Goal: Task Accomplishment & Management: Complete application form

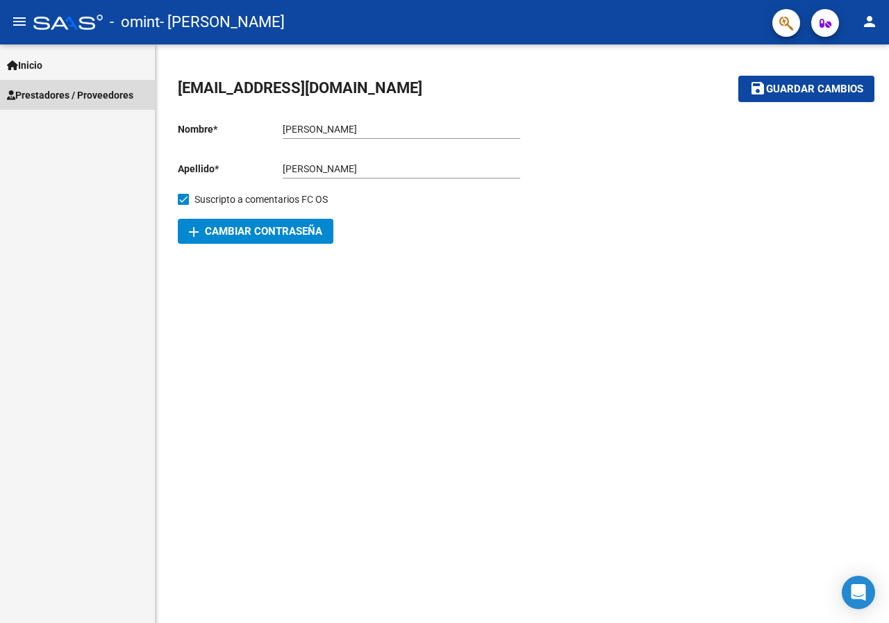
drag, startPoint x: 99, startPoint y: 104, endPoint x: 101, endPoint y: 92, distance: 11.9
click at [99, 103] on link "Prestadores / Proveedores" at bounding box center [77, 95] width 155 height 30
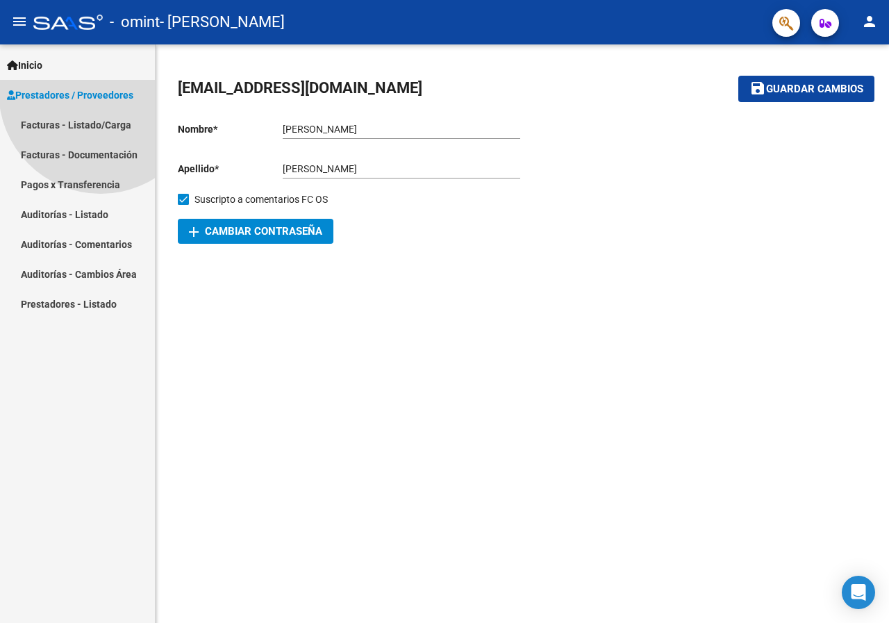
click at [101, 92] on span "Prestadores / Proveedores" at bounding box center [70, 95] width 126 height 15
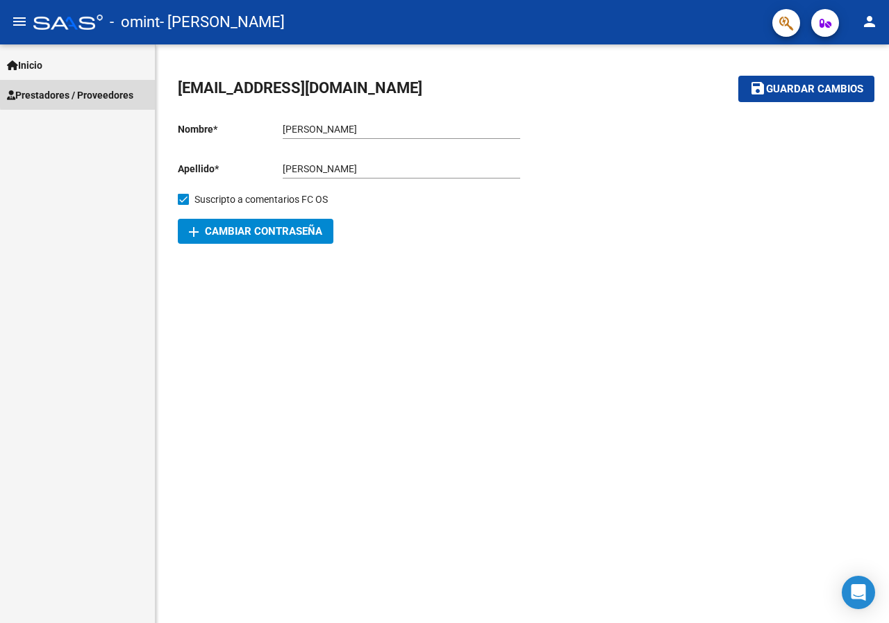
click at [101, 92] on span "Prestadores / Proveedores" at bounding box center [70, 95] width 126 height 15
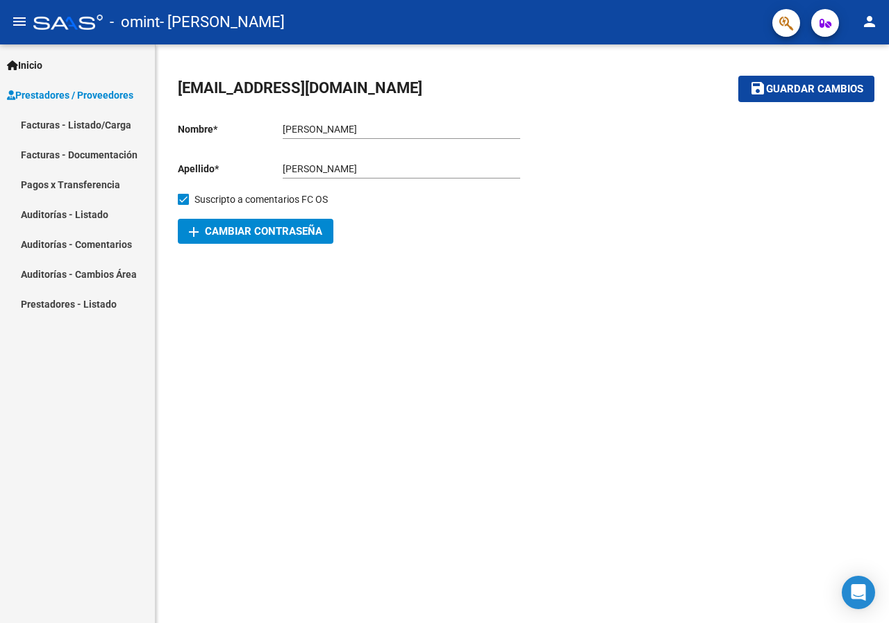
click at [101, 91] on span "Prestadores / Proveedores" at bounding box center [70, 95] width 126 height 15
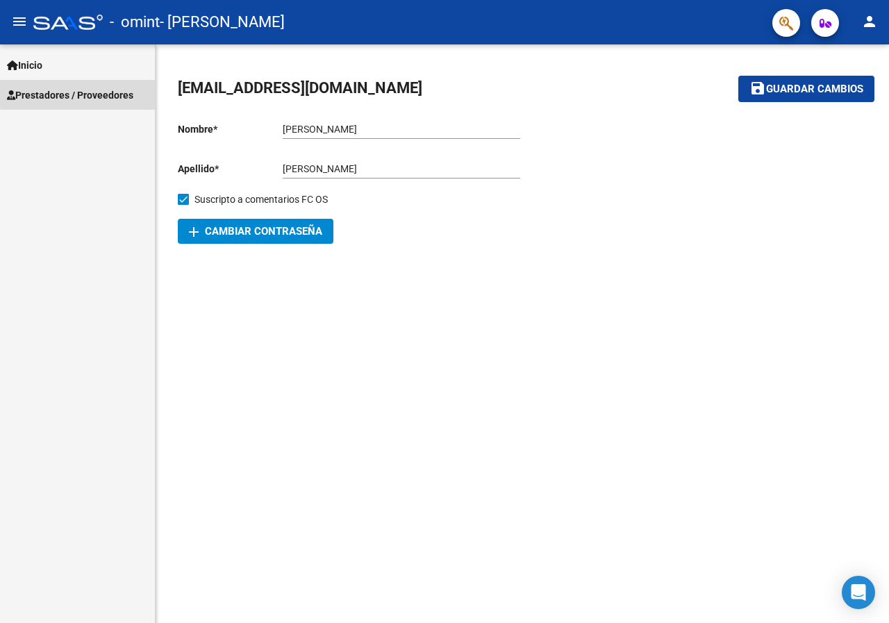
click at [101, 91] on span "Prestadores / Proveedores" at bounding box center [70, 95] width 126 height 15
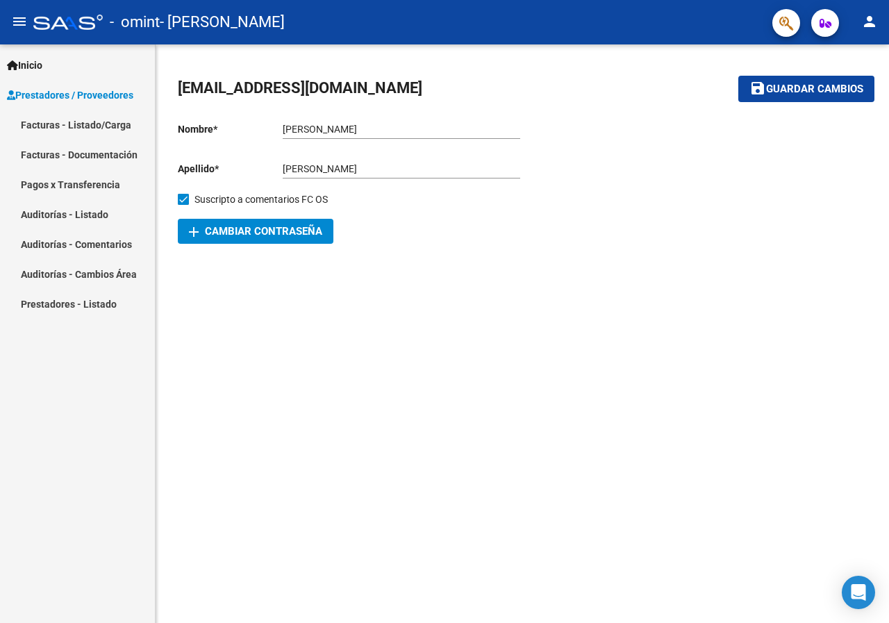
click at [70, 187] on link "Pagos x Transferencia" at bounding box center [77, 184] width 155 height 30
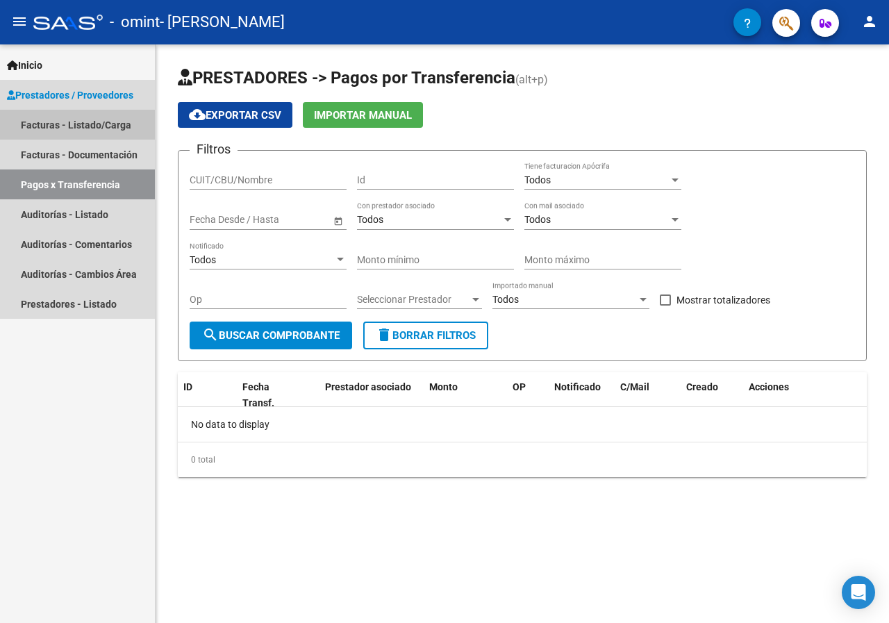
click at [71, 129] on link "Facturas - Listado/Carga" at bounding box center [77, 125] width 155 height 30
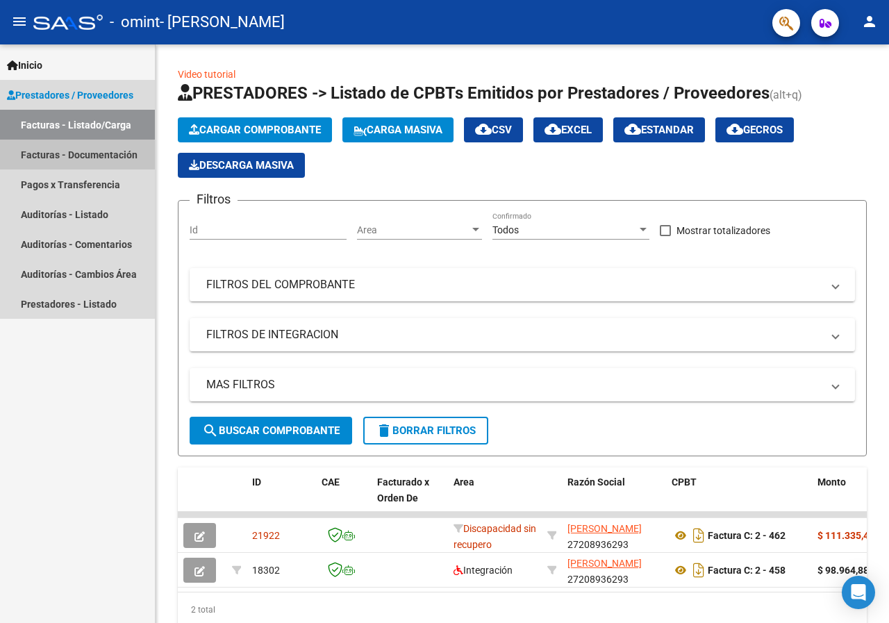
click at [74, 156] on link "Facturas - Documentación" at bounding box center [77, 155] width 155 height 30
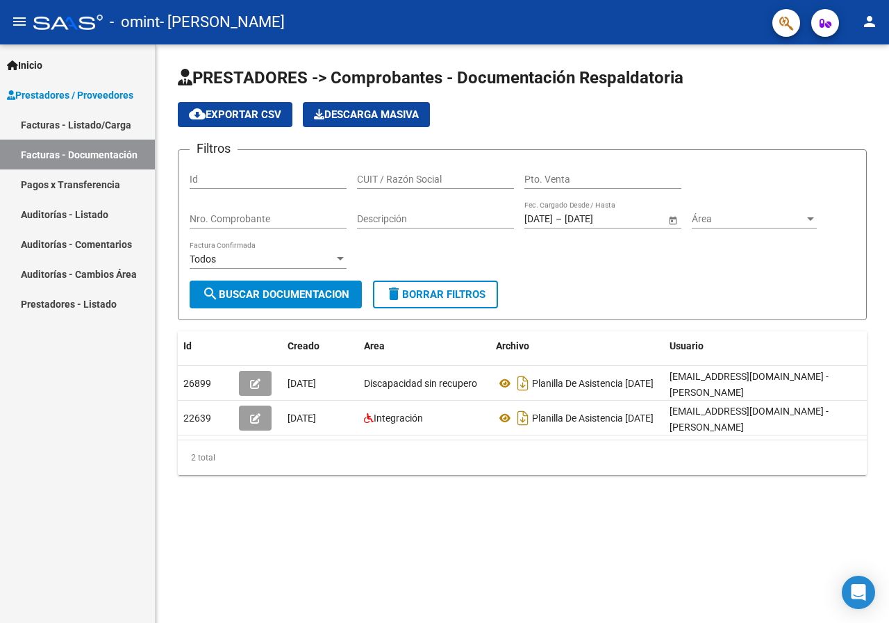
click at [76, 127] on link "Facturas - Listado/Carga" at bounding box center [77, 125] width 155 height 30
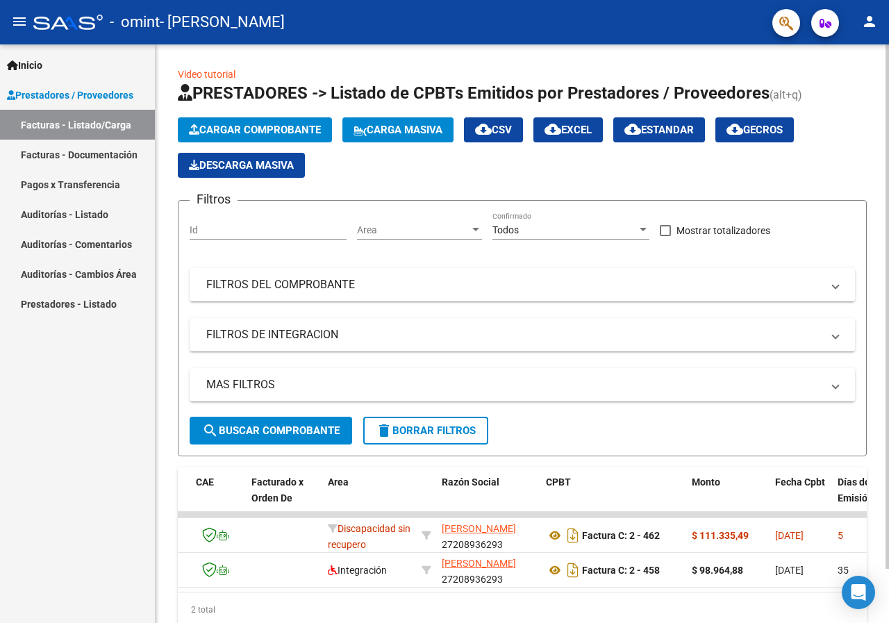
scroll to position [0, 122]
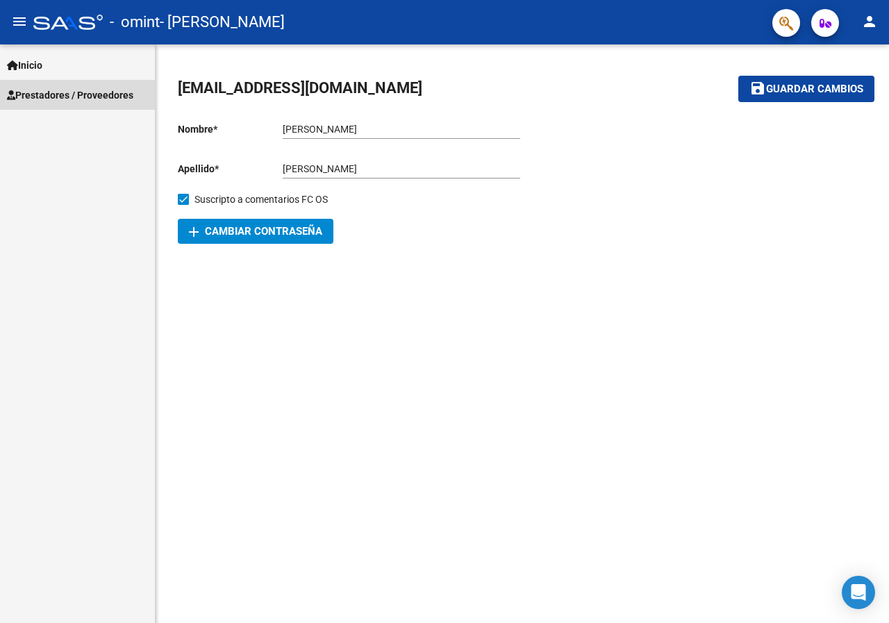
click at [104, 94] on span "Prestadores / Proveedores" at bounding box center [70, 95] width 126 height 15
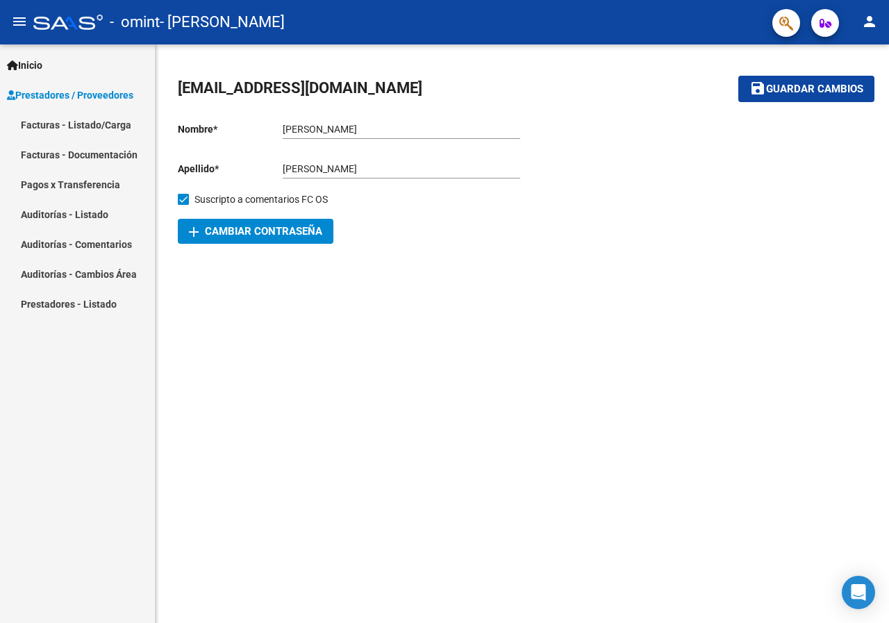
click at [101, 126] on link "Facturas - Listado/Carga" at bounding box center [77, 125] width 155 height 30
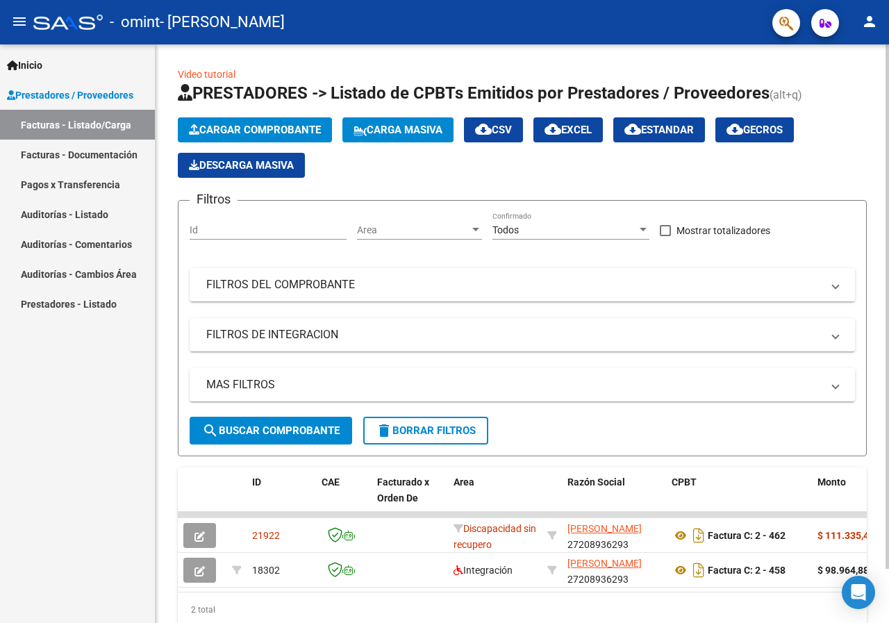
click at [301, 433] on span "search Buscar Comprobante" at bounding box center [271, 430] width 138 height 13
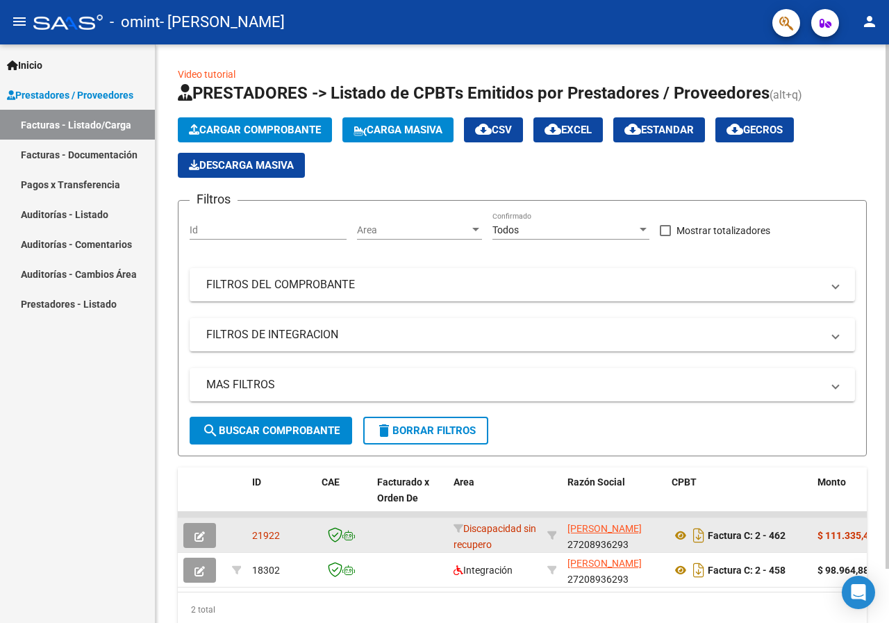
click at [203, 532] on icon "button" at bounding box center [200, 536] width 10 height 10
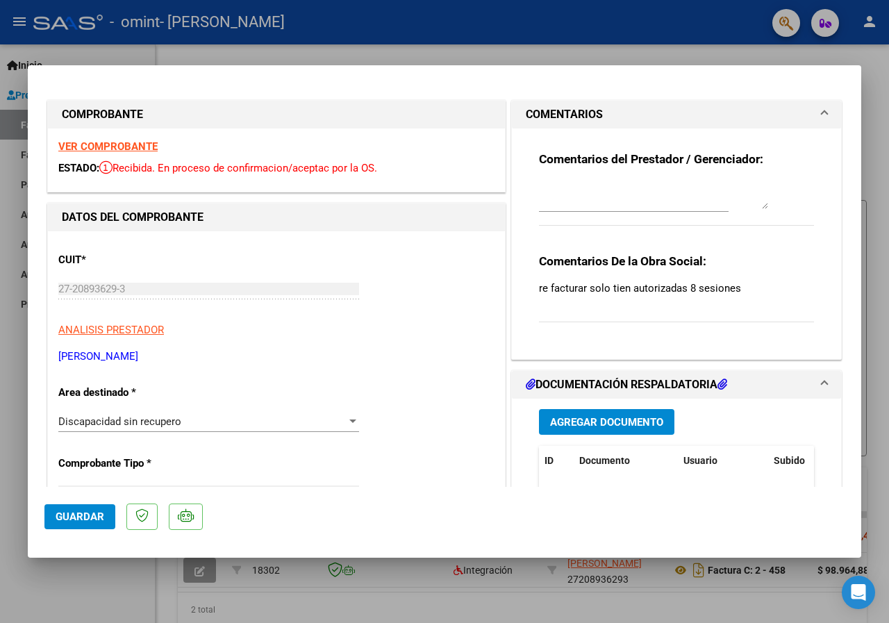
click at [736, 606] on div at bounding box center [444, 311] width 889 height 623
type input "$ 0,00"
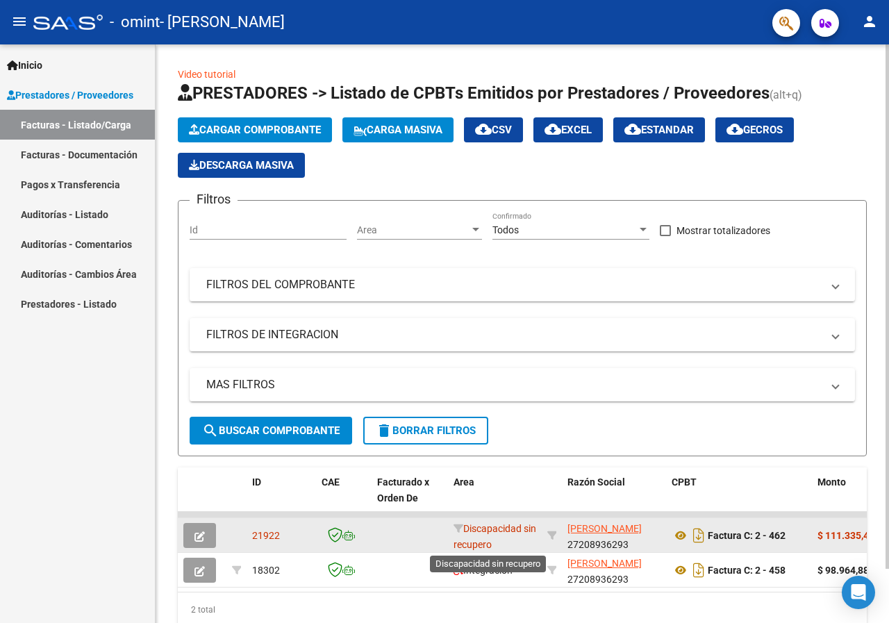
click at [500, 534] on span "Discapacidad sin recupero" at bounding box center [495, 536] width 83 height 27
click at [201, 535] on icon "button" at bounding box center [200, 536] width 10 height 10
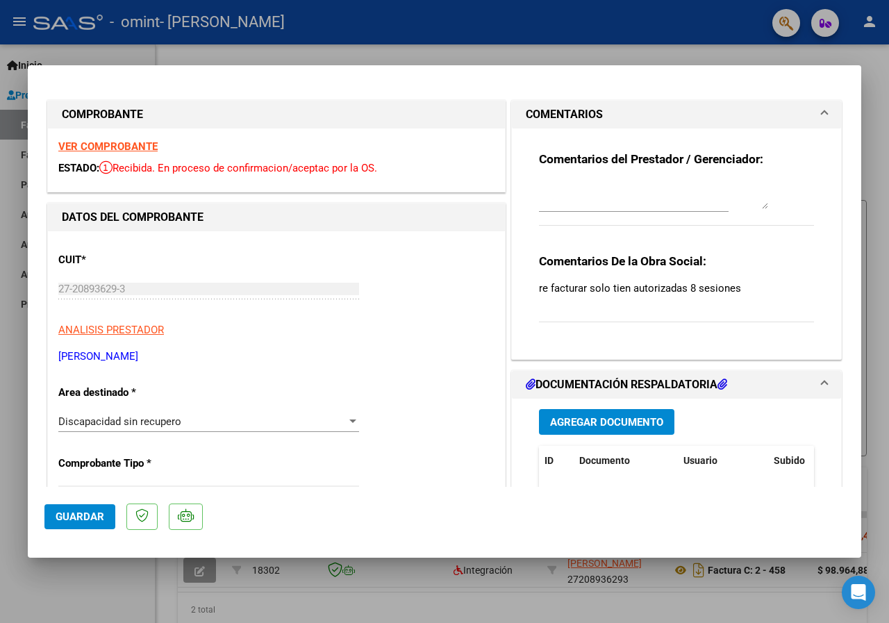
click at [720, 382] on icon at bounding box center [723, 384] width 10 height 11
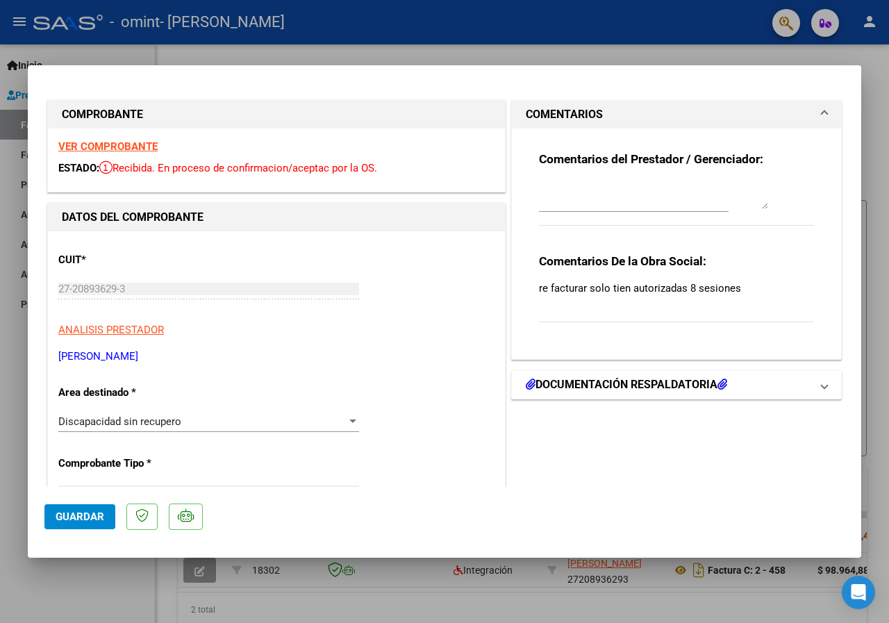
click at [720, 382] on icon at bounding box center [723, 384] width 10 height 11
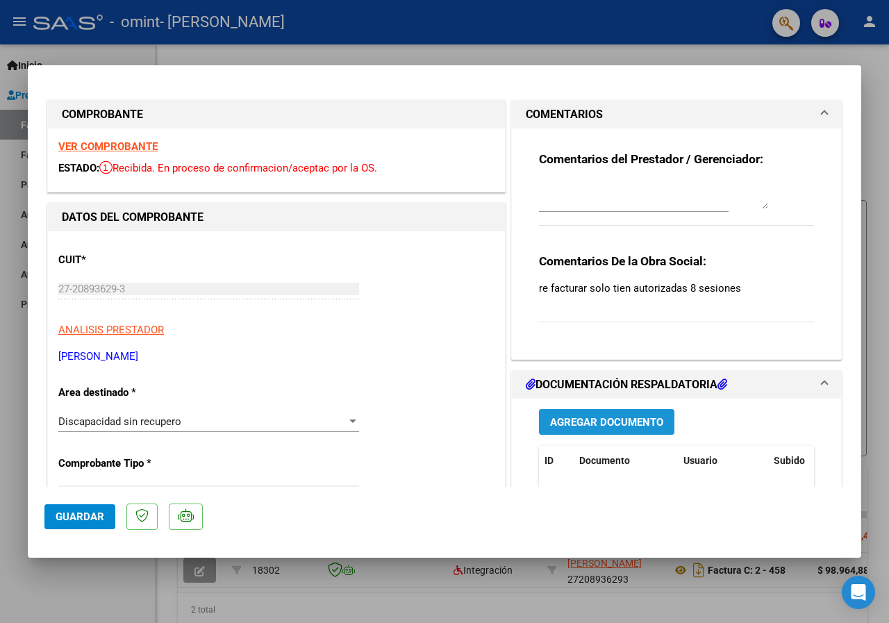
click at [617, 418] on span "Agregar Documento" at bounding box center [606, 422] width 113 height 13
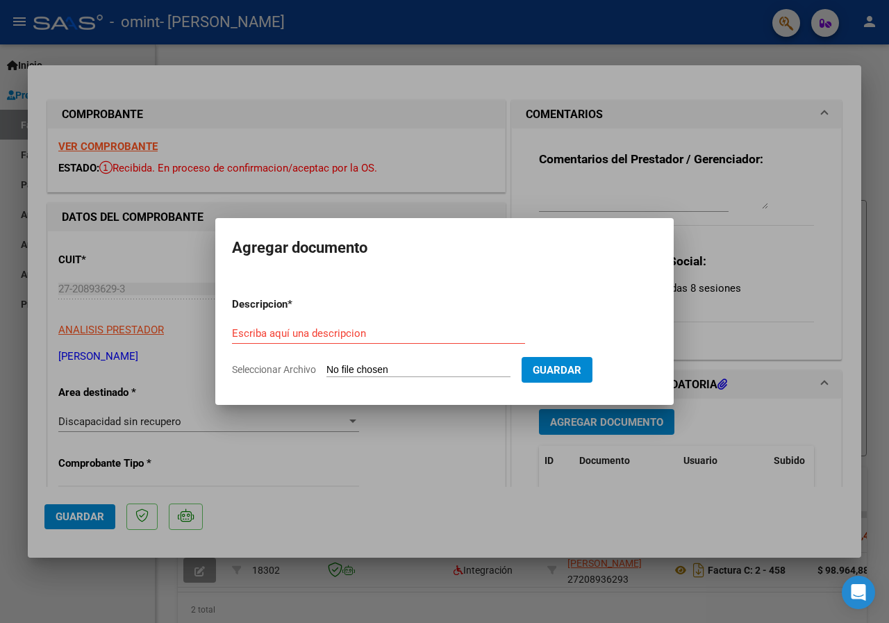
drag, startPoint x: 564, startPoint y: 570, endPoint x: 538, endPoint y: 547, distance: 34.4
click at [561, 560] on div at bounding box center [444, 311] width 889 height 623
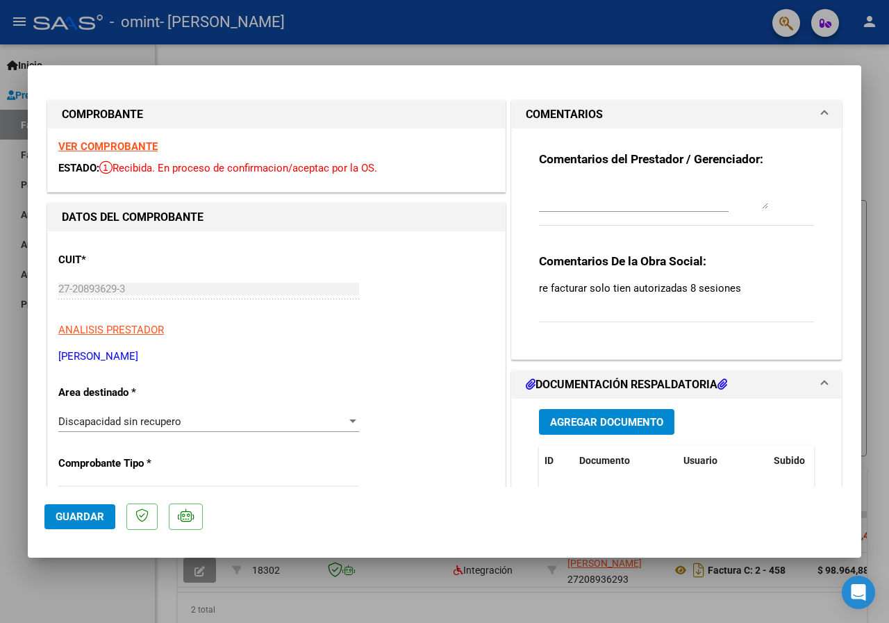
click at [112, 147] on strong "VER COMPROBANTE" at bounding box center [107, 146] width 99 height 13
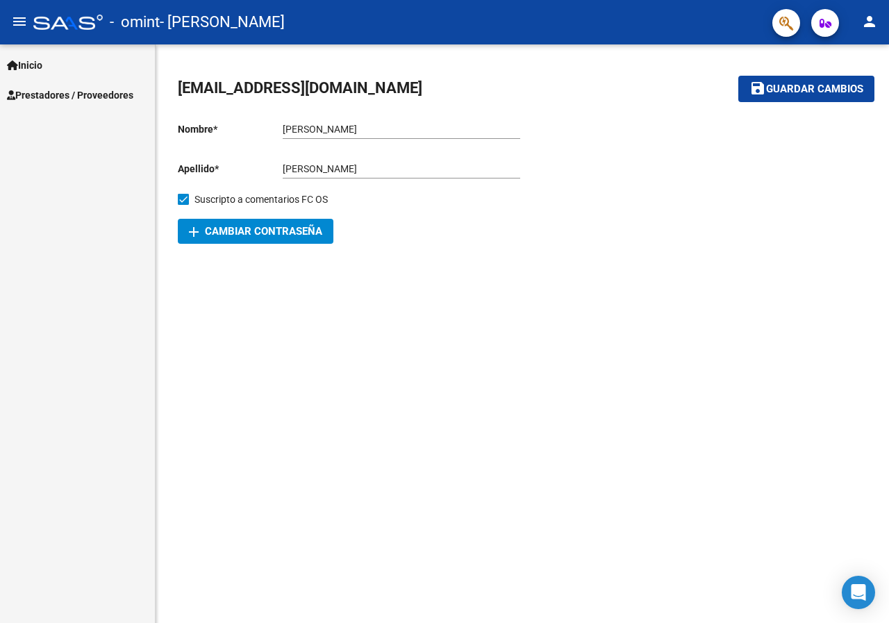
click at [36, 88] on span "Prestadores / Proveedores" at bounding box center [70, 95] width 126 height 15
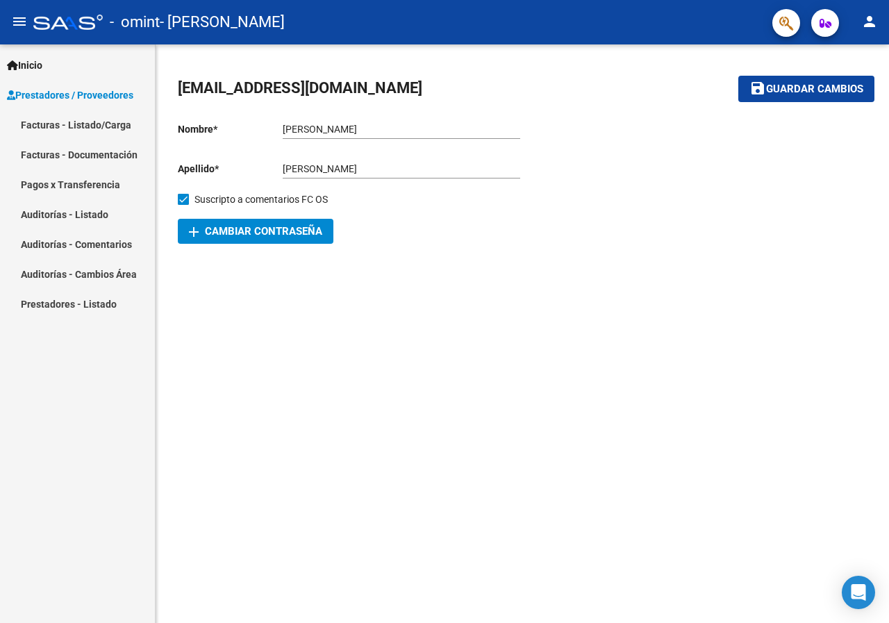
click at [63, 92] on span "Prestadores / Proveedores" at bounding box center [70, 95] width 126 height 15
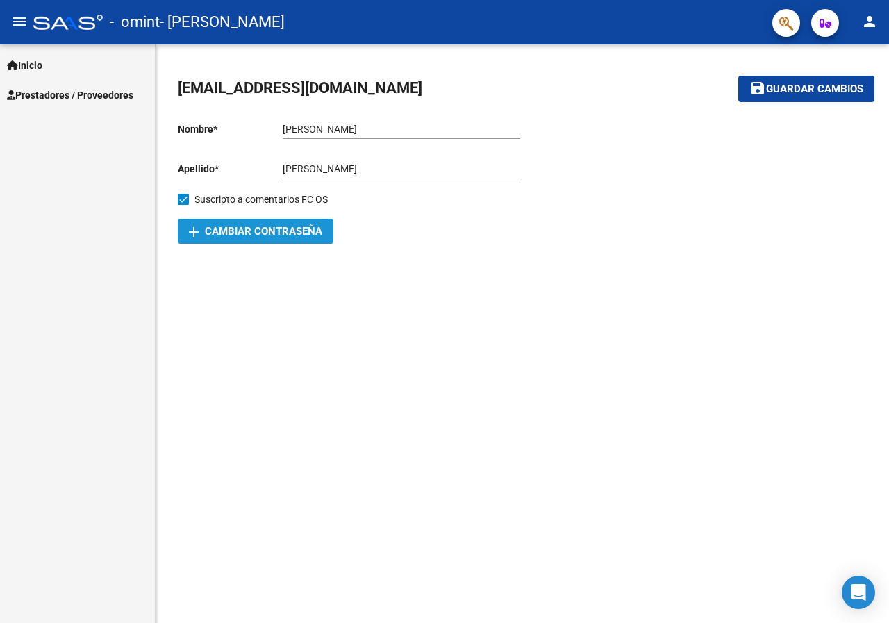
click at [243, 234] on span "add Cambiar Contraseña" at bounding box center [255, 231] width 133 height 13
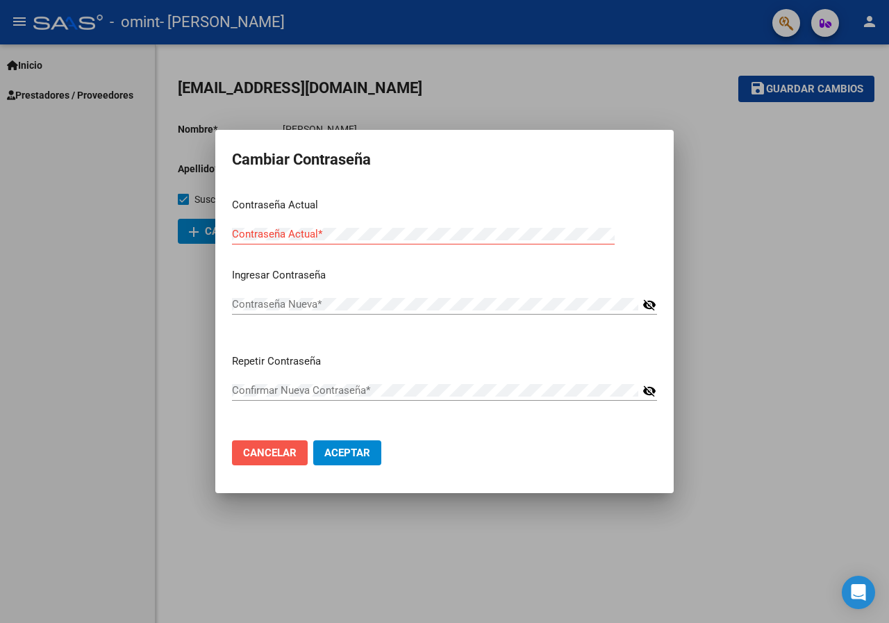
click at [288, 457] on span "Cancelar" at bounding box center [269, 453] width 53 height 13
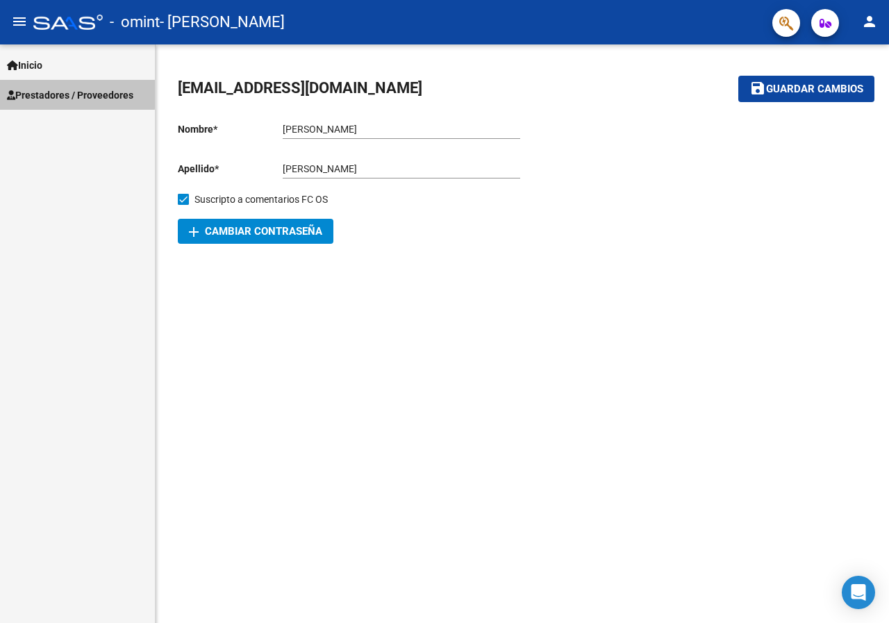
click at [57, 91] on span "Prestadores / Proveedores" at bounding box center [70, 95] width 126 height 15
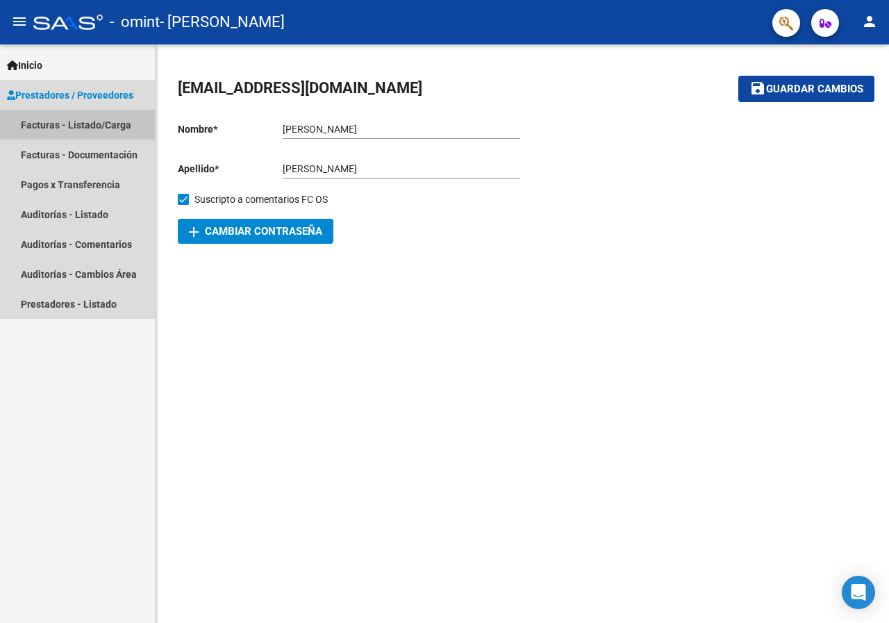
click at [85, 129] on link "Facturas - Listado/Carga" at bounding box center [77, 125] width 155 height 30
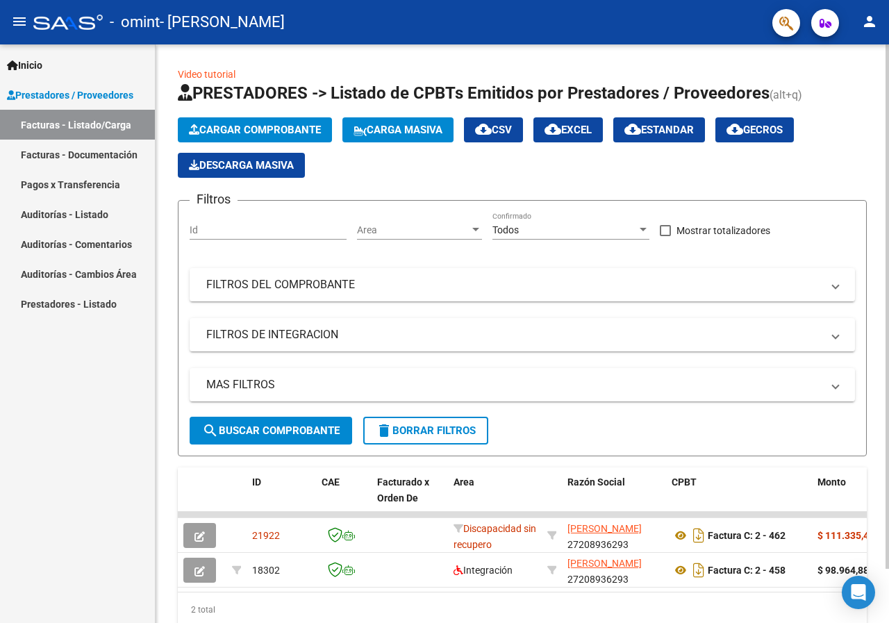
click at [254, 127] on span "Cargar Comprobante" at bounding box center [255, 130] width 132 height 13
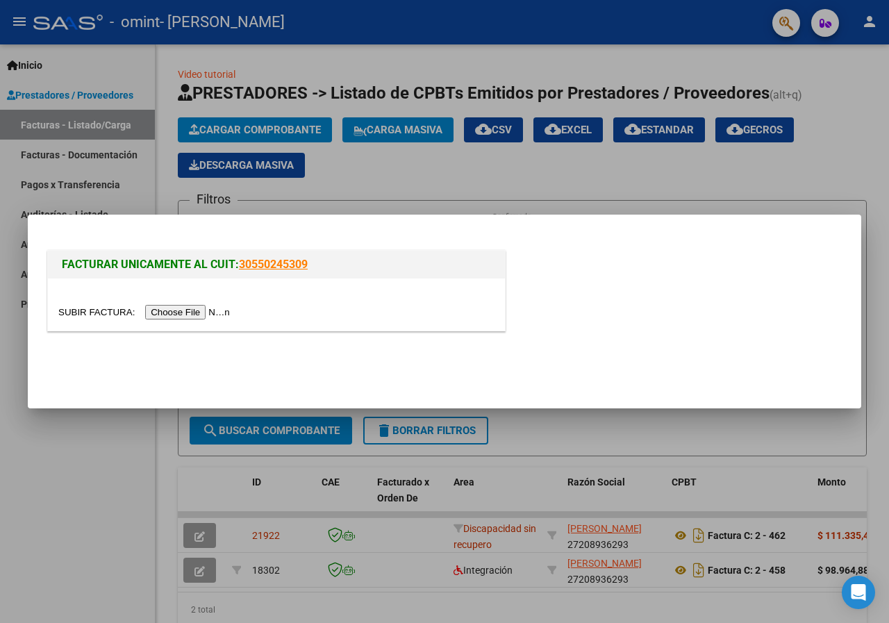
click at [188, 314] on input "file" at bounding box center [146, 312] width 176 height 15
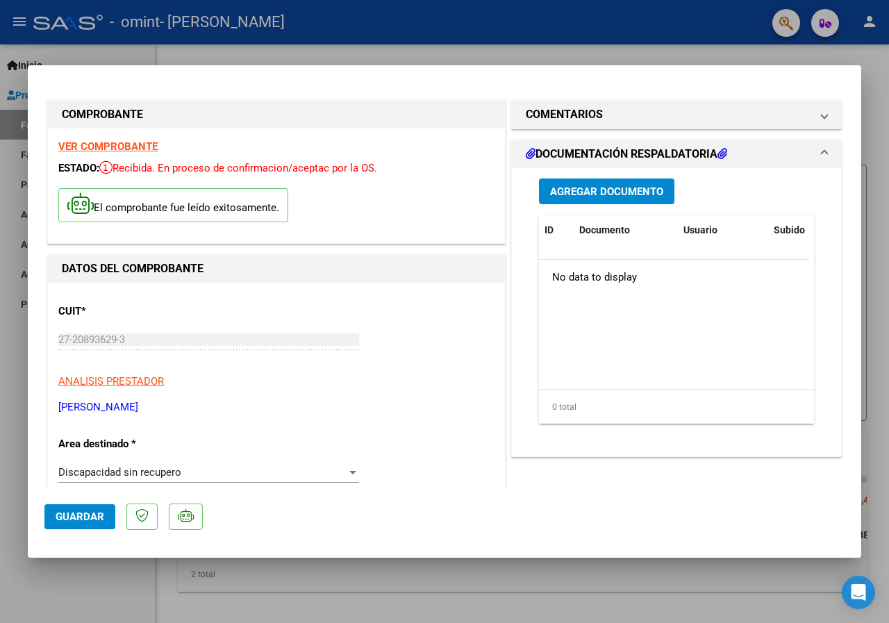
click at [87, 519] on span "Guardar" at bounding box center [80, 517] width 49 height 13
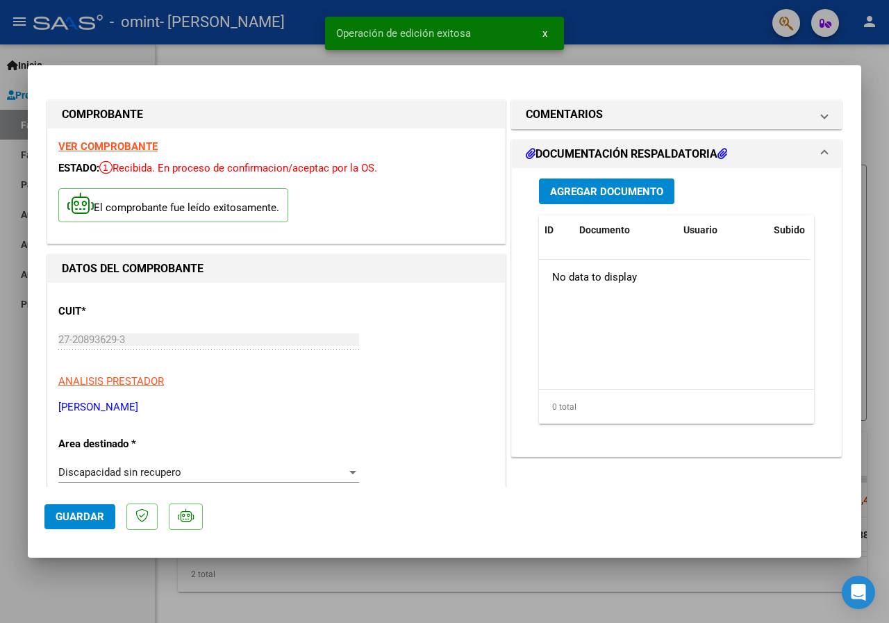
click at [657, 185] on span "Agregar Documento" at bounding box center [606, 191] width 113 height 13
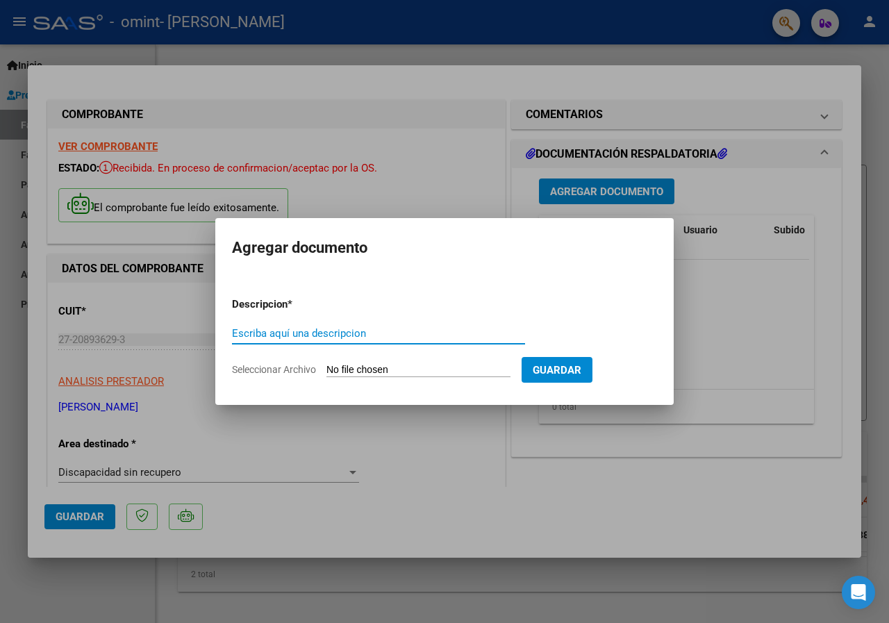
click at [327, 329] on input "Escriba aquí una descripcion" at bounding box center [378, 333] width 293 height 13
type input "P"
click at [789, 513] on div at bounding box center [444, 311] width 889 height 623
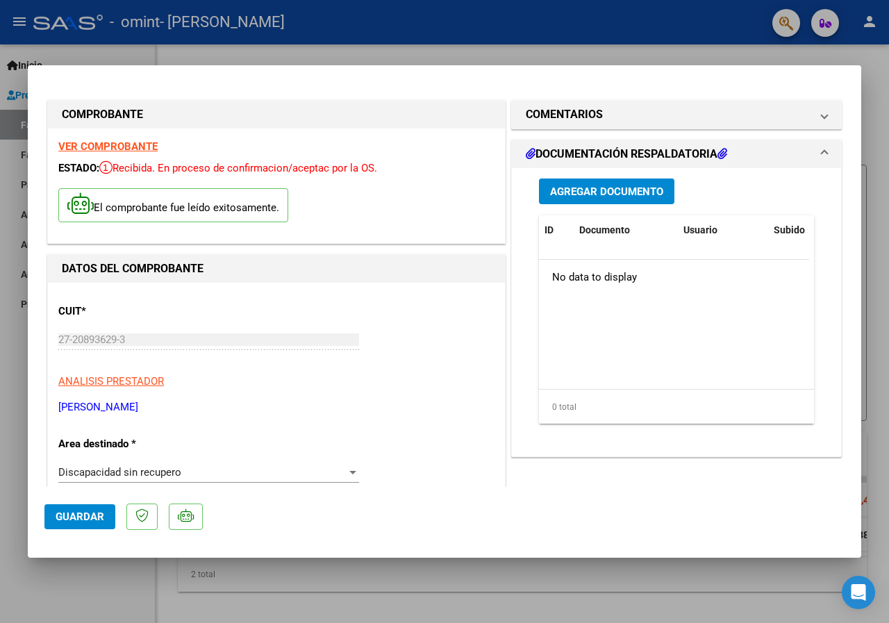
click at [662, 149] on h1 "DOCUMENTACIÓN RESPALDATORIA" at bounding box center [626, 154] width 201 height 17
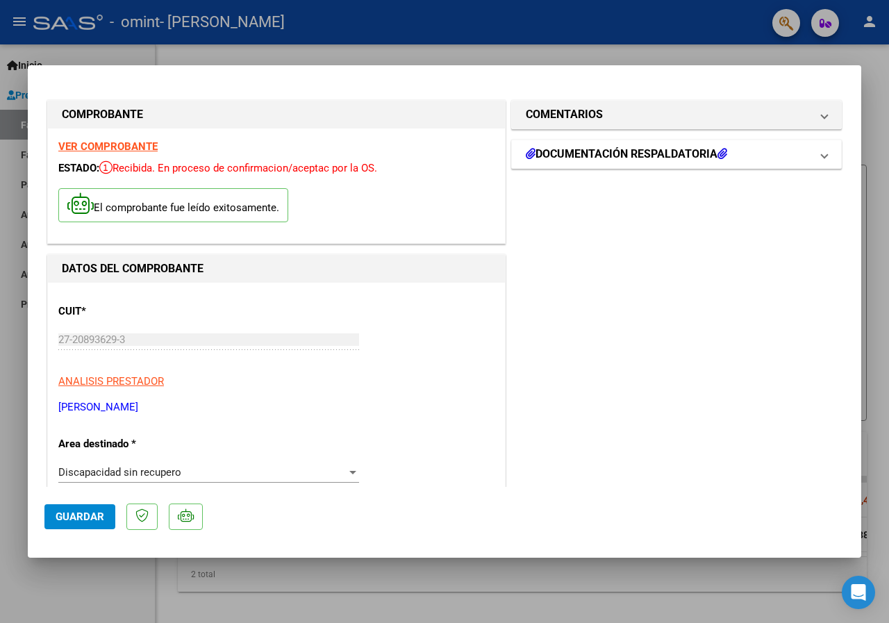
click at [582, 156] on h1 "DOCUMENTACIÓN RESPALDATORIA" at bounding box center [626, 154] width 201 height 17
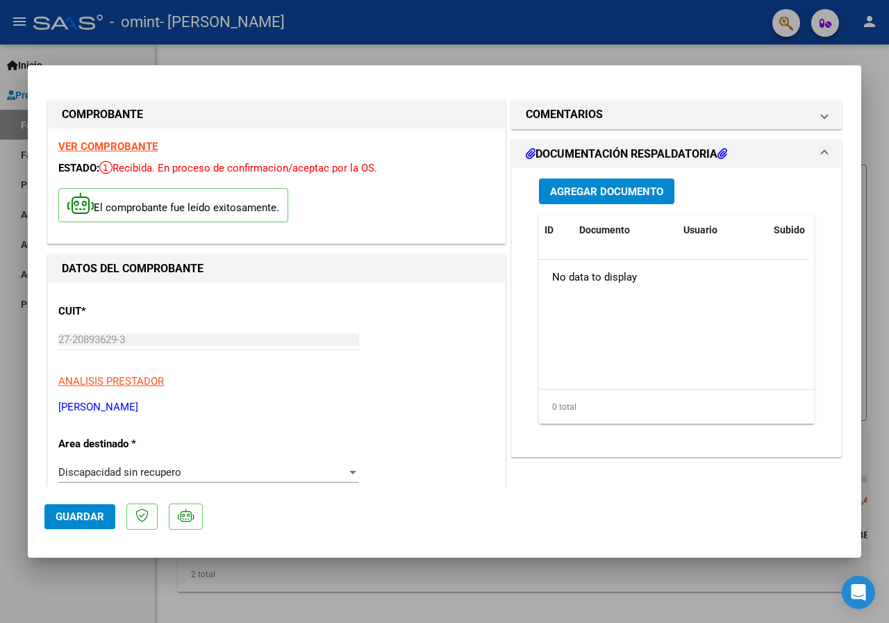
click at [556, 193] on span "Agregar Documento" at bounding box center [606, 191] width 113 height 13
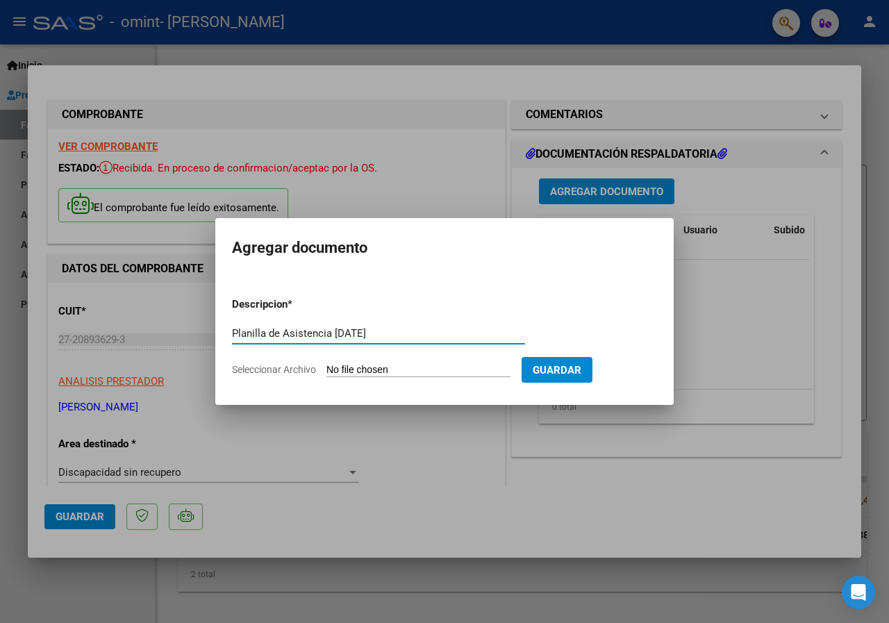
type input "Planilla de Asistencia Septiembre 2025"
click at [262, 371] on span "Seleccionar Archivo" at bounding box center [274, 369] width 84 height 11
click at [326, 371] on input "Seleccionar Archivo" at bounding box center [418, 370] width 184 height 13
type input "C:\fakepath\Planilla de Asistencia Septiembre 2025.pdf"
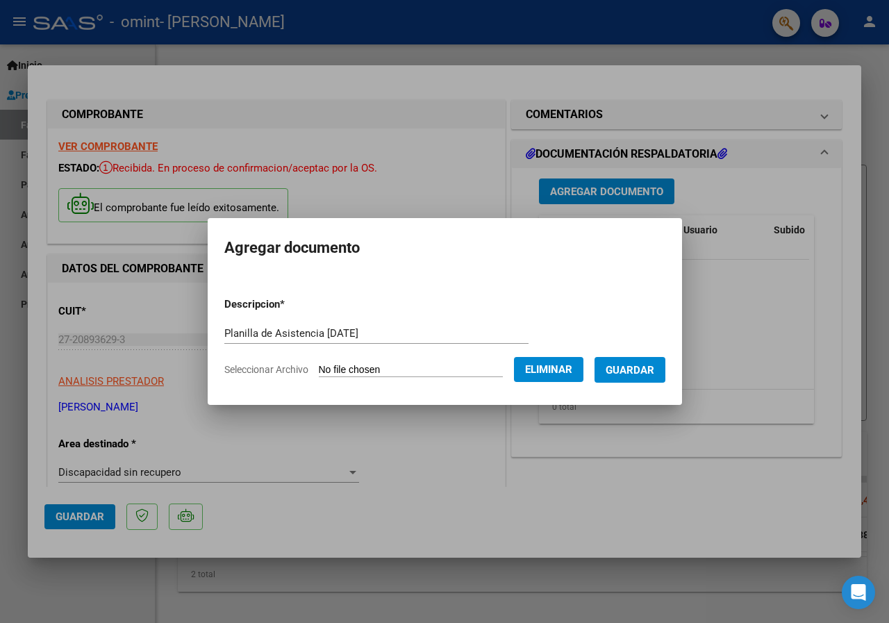
click at [654, 368] on span "Guardar" at bounding box center [630, 370] width 49 height 13
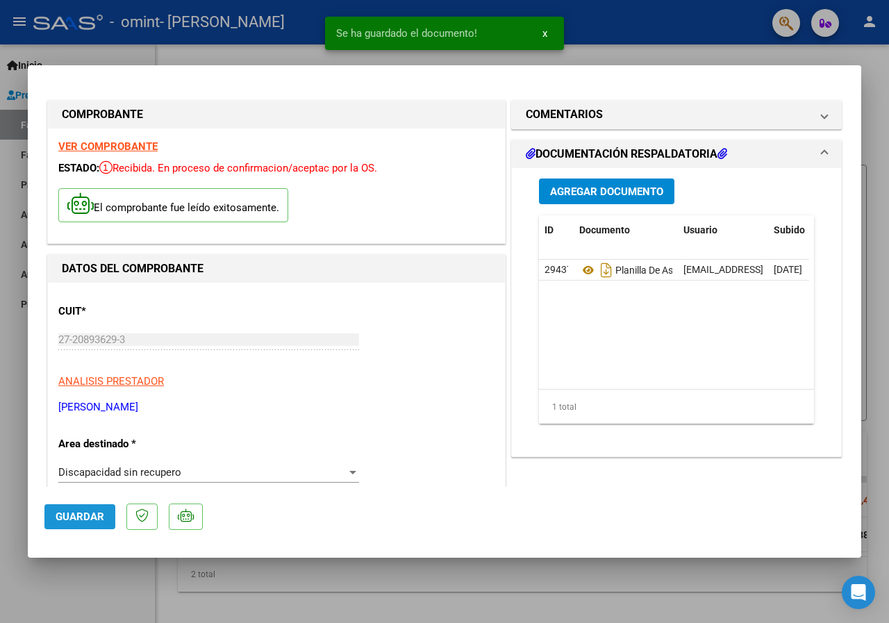
click at [93, 522] on span "Guardar" at bounding box center [80, 517] width 49 height 13
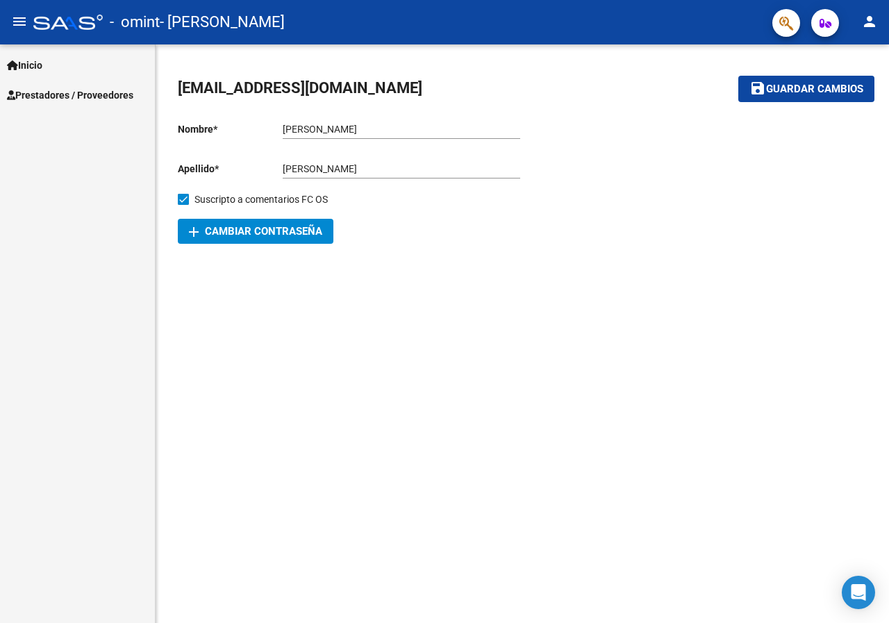
click at [71, 94] on span "Prestadores / Proveedores" at bounding box center [70, 95] width 126 height 15
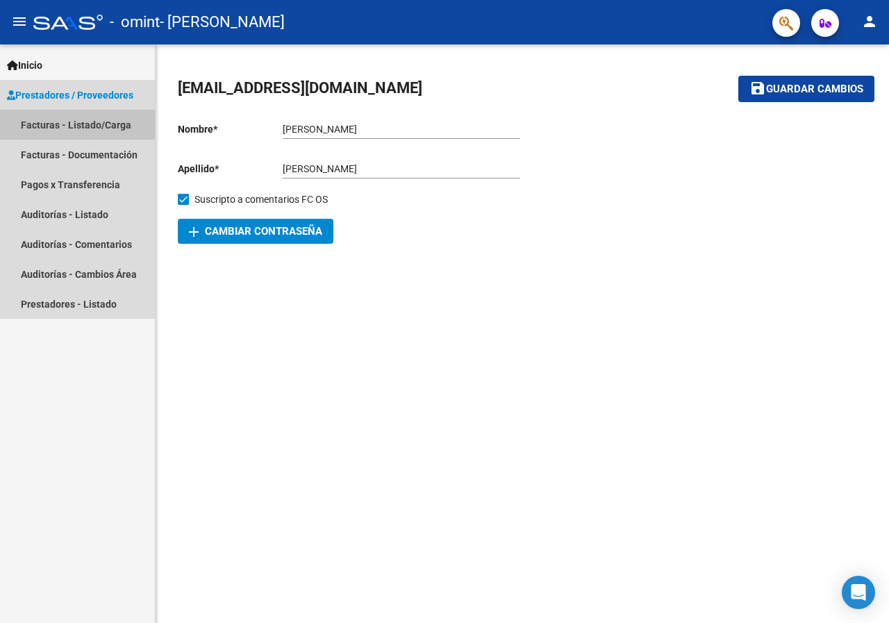
click at [90, 120] on link "Facturas - Listado/Carga" at bounding box center [77, 125] width 155 height 30
